Goal: Use online tool/utility: Utilize a website feature to perform a specific function

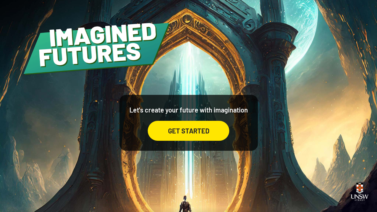
click at [183, 139] on div "GET STARTED" at bounding box center [189, 131] width 82 height 20
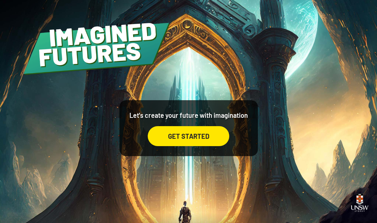
click at [208, 142] on div "GET STARTED" at bounding box center [189, 136] width 82 height 20
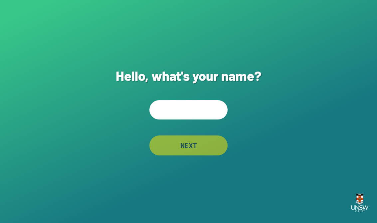
click at [203, 113] on input "text" at bounding box center [189, 109] width 78 height 19
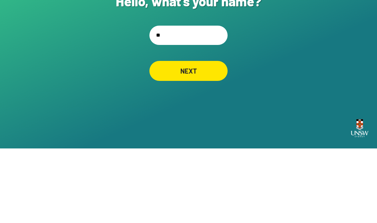
type input "*"
type input "*******"
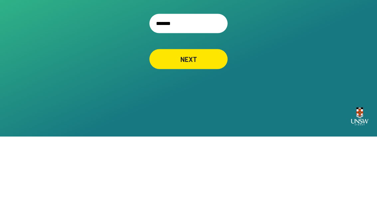
click at [179, 136] on div "NEXT" at bounding box center [189, 146] width 78 height 20
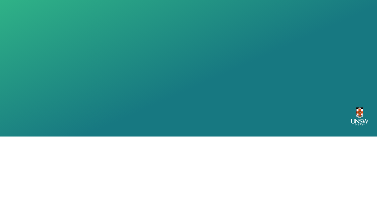
scroll to position [10, 0]
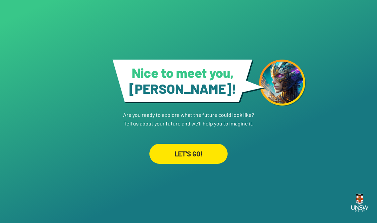
click at [214, 156] on div "LET'S GO!" at bounding box center [189, 154] width 78 height 20
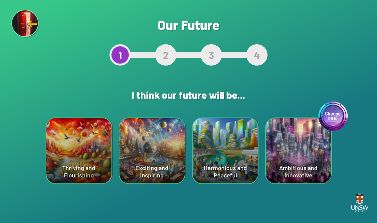
click at [0, 198] on div "Are you sure? This will reset your answers Yes, Redo Never mind Our Future 1 2 …" at bounding box center [188, 111] width 377 height 223
click at [305, 143] on div "Choose one! Ambitious and Innovative" at bounding box center [298, 150] width 65 height 65
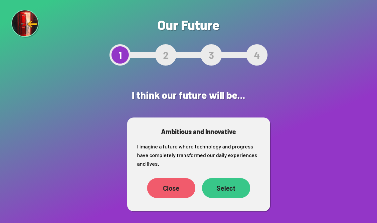
click at [228, 191] on div "Select" at bounding box center [226, 188] width 48 height 20
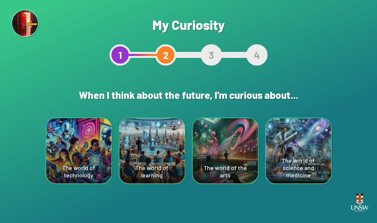
click at [51, 212] on html "Your device screen seems to be too small for our app. You must revisit the site…" at bounding box center [188, 111] width 377 height 223
click at [149, 168] on div "The world of learning" at bounding box center [152, 150] width 65 height 65
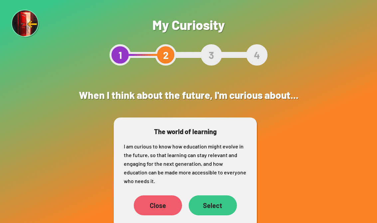
click at [217, 208] on div "Select" at bounding box center [213, 206] width 48 height 20
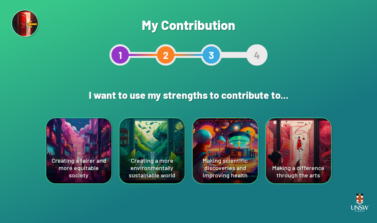
click at [151, 167] on div "Creating a more environmentally sustainable world" at bounding box center [152, 150] width 65 height 65
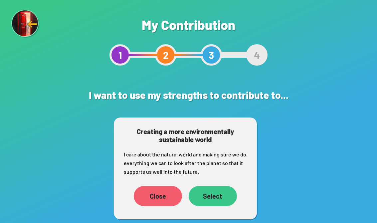
click at [212, 205] on div "Select" at bounding box center [213, 196] width 48 height 20
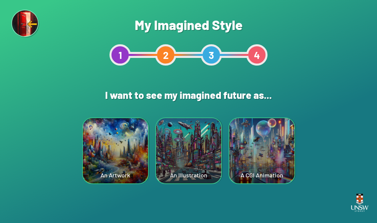
click at [187, 162] on div "An Illustration" at bounding box center [188, 150] width 65 height 65
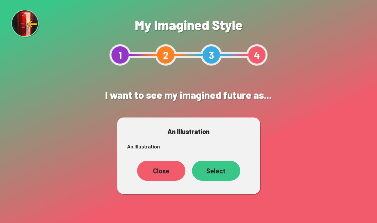
click at [215, 171] on div "Select" at bounding box center [216, 171] width 48 height 20
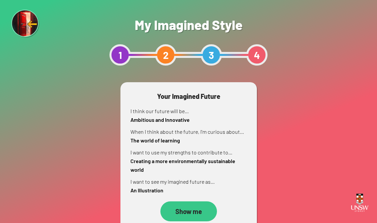
click at [180, 212] on div "Show me" at bounding box center [189, 212] width 57 height 20
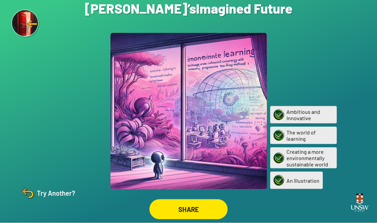
scroll to position [10, 0]
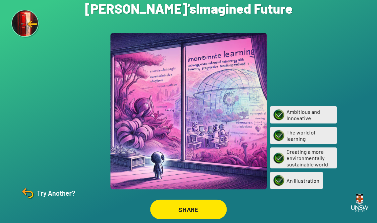
click at [186, 203] on div "SHARE" at bounding box center [188, 210] width 77 height 20
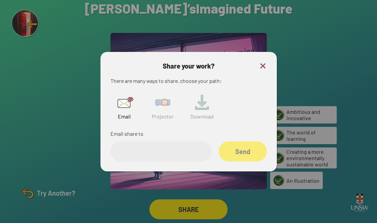
click at [167, 95] on img at bounding box center [162, 102] width 21 height 21
click at [189, 145] on input "text" at bounding box center [162, 152] width 102 height 20
click at [154, 150] on input "text" at bounding box center [162, 152] width 102 height 20
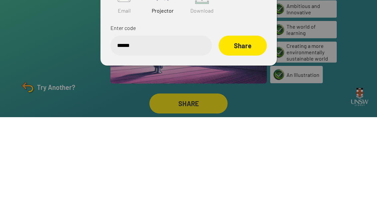
type input "******"
click at [252, 142] on div "Share" at bounding box center [243, 152] width 48 height 20
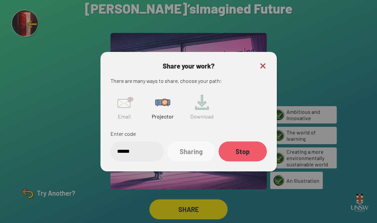
click at [231, 142] on div "Stop" at bounding box center [243, 152] width 48 height 20
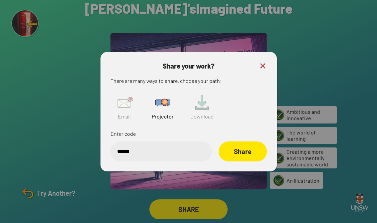
click at [259, 64] on img at bounding box center [263, 66] width 8 height 8
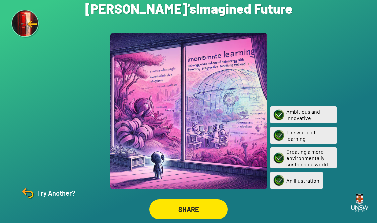
click at [243, 16] on div "Are you sure? You are about to restart the questions. Your current ‘Imagined Fu…" at bounding box center [188, 111] width 377 height 223
click at [252, 7] on h1 "[PERSON_NAME]’s Imagined Future" at bounding box center [189, 8] width 208 height 16
click at [56, 197] on div "Try Another?" at bounding box center [48, 193] width 56 height 16
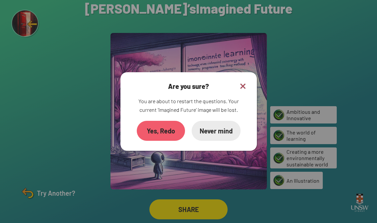
click at [154, 126] on div "Yes, Redo" at bounding box center [161, 131] width 48 height 20
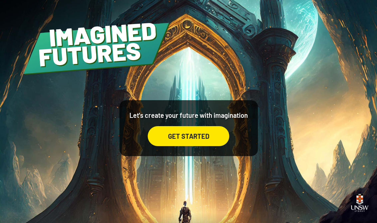
click at [178, 146] on div "GET STARTED" at bounding box center [189, 136] width 82 height 20
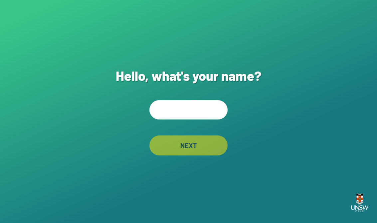
click at [169, 114] on input "text" at bounding box center [189, 109] width 78 height 19
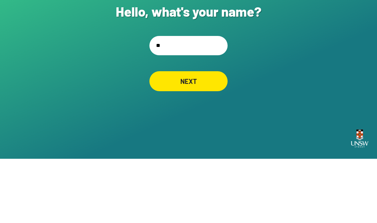
type input "*"
type input "***"
click at [355, 64] on div "Hello, what's your name? *** NEXT" at bounding box center [188, 111] width 377 height 223
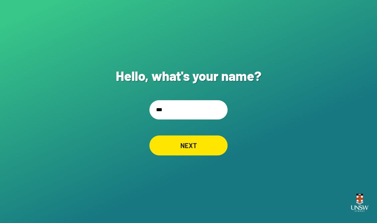
click at [181, 143] on div "NEXT" at bounding box center [189, 146] width 78 height 20
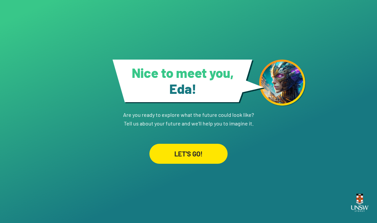
click at [177, 151] on div "LET'S GO!" at bounding box center [189, 154] width 78 height 20
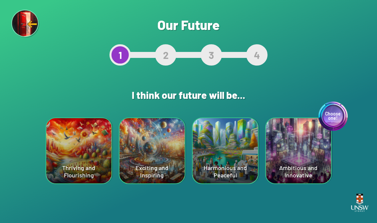
click at [76, 145] on div "Thriving and Flourishing" at bounding box center [78, 150] width 65 height 65
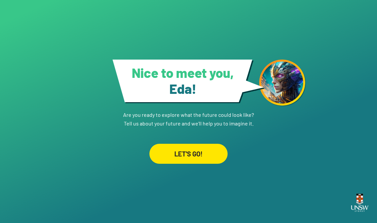
scroll to position [10, 0]
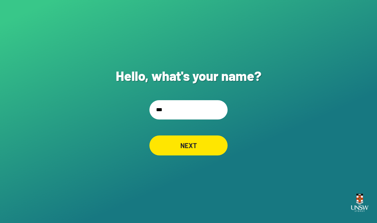
click at [211, 106] on input "***" at bounding box center [189, 109] width 78 height 19
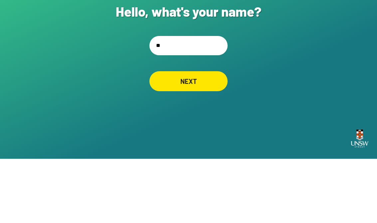
type input "*"
type input "**********"
click at [222, 136] on div "NEXT" at bounding box center [189, 146] width 78 height 20
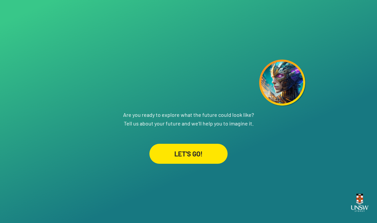
click at [216, 155] on div "LET'S GO!" at bounding box center [189, 154] width 78 height 20
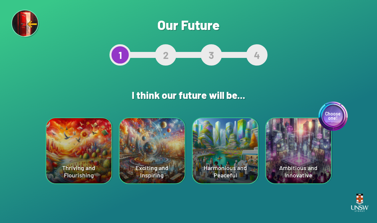
click at [90, 138] on div "Thriving and Flourishing" at bounding box center [78, 150] width 65 height 65
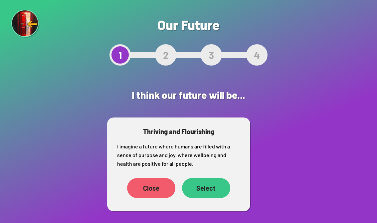
click at [210, 184] on div "Select" at bounding box center [206, 188] width 48 height 20
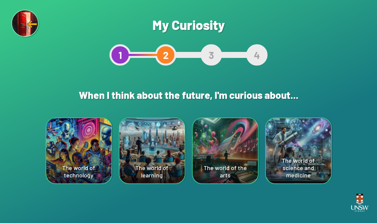
click at [251, 141] on div "The world of the arts" at bounding box center [225, 150] width 65 height 65
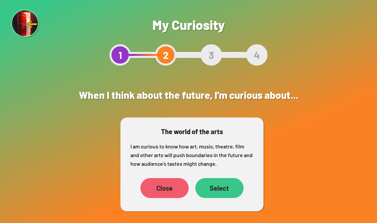
click at [228, 190] on div "Select" at bounding box center [220, 188] width 48 height 20
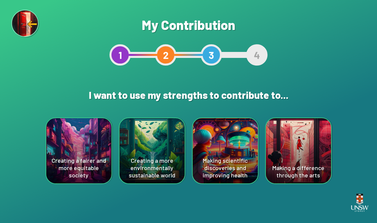
click at [163, 153] on div "Creating a more environmentally sustainable world" at bounding box center [152, 150] width 65 height 65
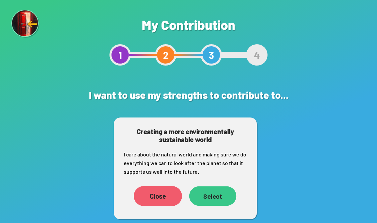
click at [217, 197] on div "Select" at bounding box center [212, 197] width 47 height 20
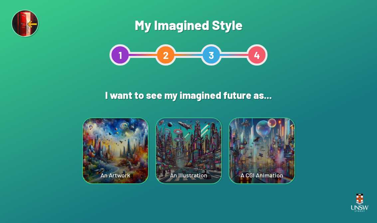
click at [275, 159] on div "A CGI Animation" at bounding box center [262, 150] width 65 height 65
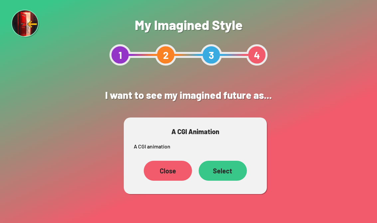
click at [237, 176] on div "Select" at bounding box center [223, 171] width 48 height 20
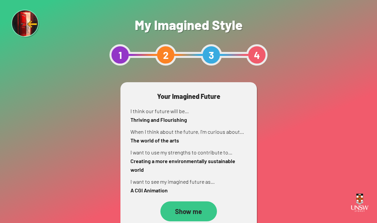
click at [201, 212] on div "Show me" at bounding box center [189, 212] width 57 height 20
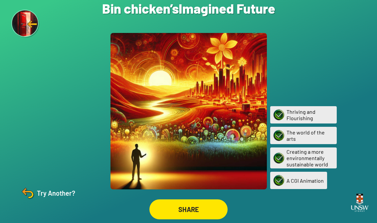
click at [203, 212] on div "SHARE" at bounding box center [189, 210] width 78 height 20
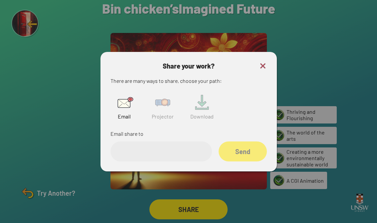
click at [140, 154] on input "email" at bounding box center [162, 152] width 102 height 20
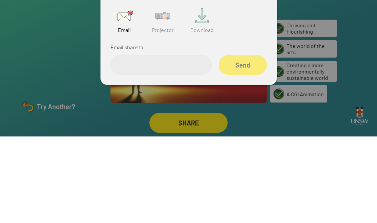
click at [355, 38] on div at bounding box center [188, 111] width 377 height 223
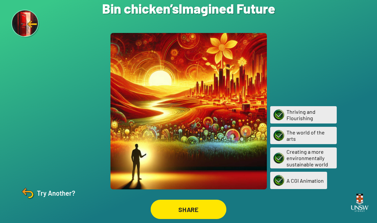
click at [195, 207] on div "SHARE" at bounding box center [189, 209] width 76 height 19
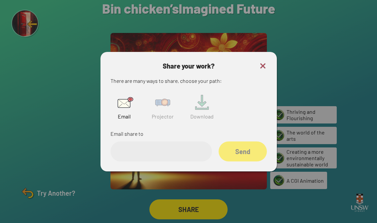
click at [165, 97] on img at bounding box center [162, 102] width 21 height 21
click at [149, 149] on input "text" at bounding box center [162, 152] width 102 height 20
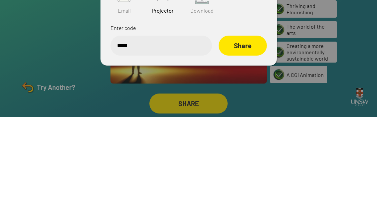
type input "******"
click at [243, 142] on div "Share" at bounding box center [243, 152] width 48 height 20
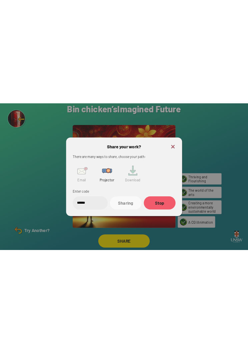
scroll to position [0, 0]
